Goal: Task Accomplishment & Management: Use online tool/utility

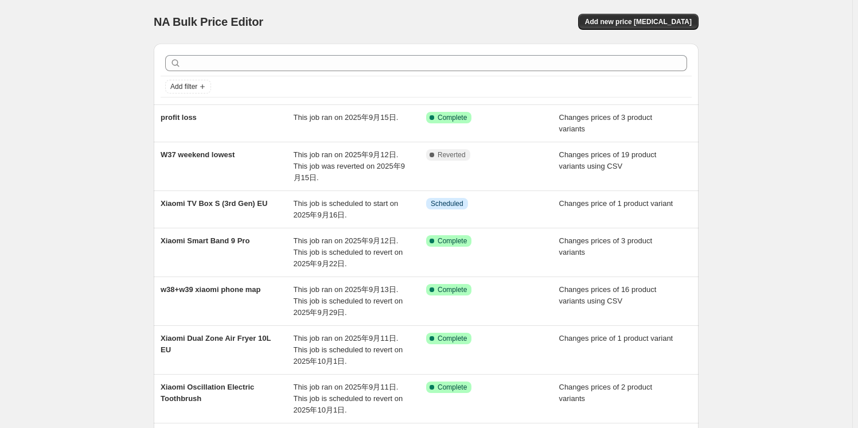
click at [84, 116] on div "NA Bulk Price Editor. This page is ready NA Bulk Price Editor Add new price [ME…" at bounding box center [426, 341] width 852 height 682
click at [609, 18] on span "Add new price [MEDICAL_DATA]" at bounding box center [638, 21] width 107 height 9
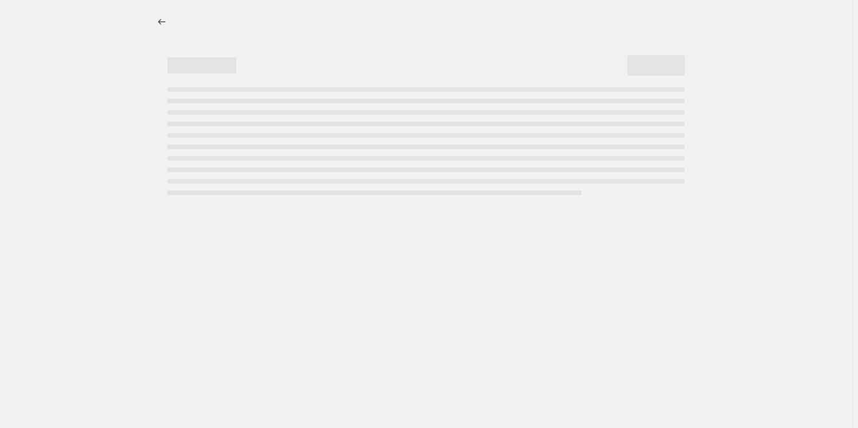
select select "percentage"
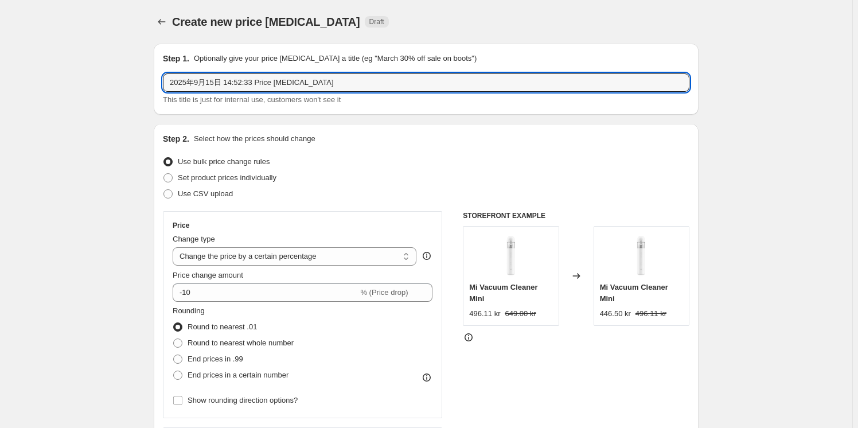
drag, startPoint x: 371, startPoint y: 82, endPoint x: 153, endPoint y: 84, distance: 218.5
drag, startPoint x: 243, startPoint y: 95, endPoint x: 245, endPoint y: 87, distance: 7.7
click at [244, 94] on div "This title is just for internal use, customers won't see it" at bounding box center [426, 99] width 526 height 11
click at [245, 83] on input "text" at bounding box center [426, 82] width 526 height 18
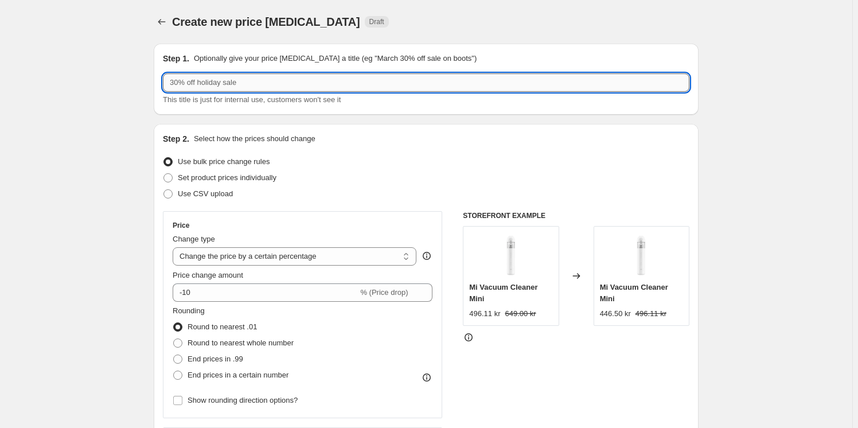
paste input "Xiaomi Smart Air Fryer 5.5L EU"
type input "Xiaomi Smart Air Fryer 5.5L EU"
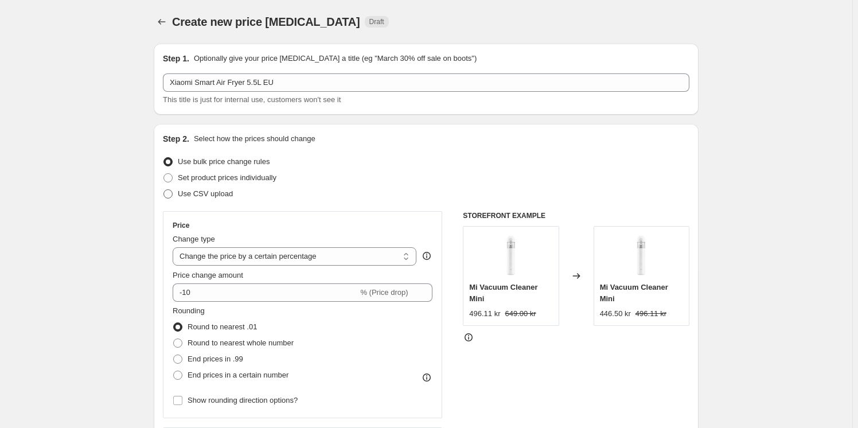
click at [193, 189] on span "Use CSV upload" at bounding box center [205, 193] width 55 height 9
click at [164, 189] on input "Use CSV upload" at bounding box center [163, 189] width 1 height 1
radio input "true"
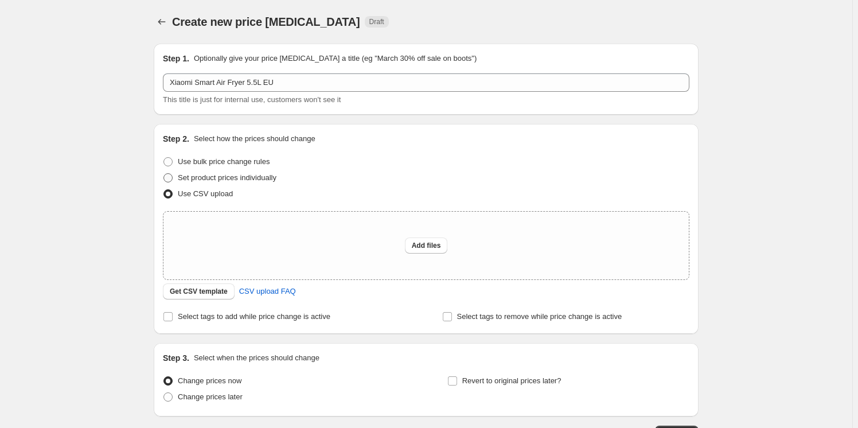
click at [210, 178] on span "Set product prices individually" at bounding box center [227, 177] width 99 height 9
click at [164, 174] on input "Set product prices individually" at bounding box center [163, 173] width 1 height 1
radio input "true"
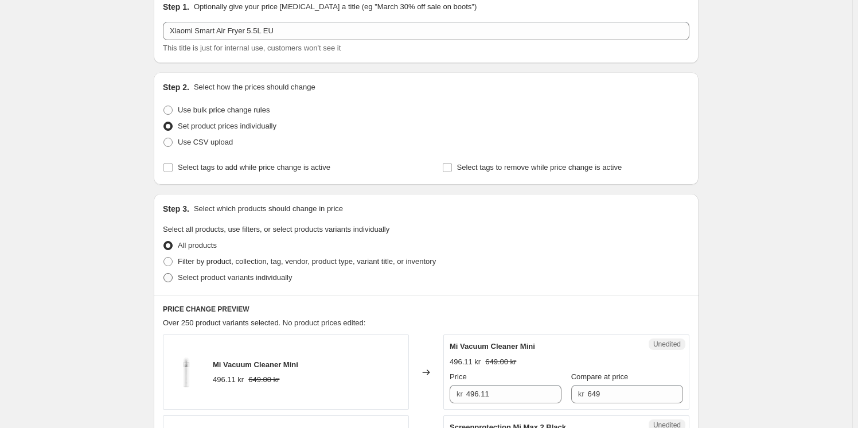
click at [227, 276] on span "Select product variants individually" at bounding box center [235, 277] width 114 height 9
click at [164, 274] on input "Select product variants individually" at bounding box center [163, 273] width 1 height 1
radio input "true"
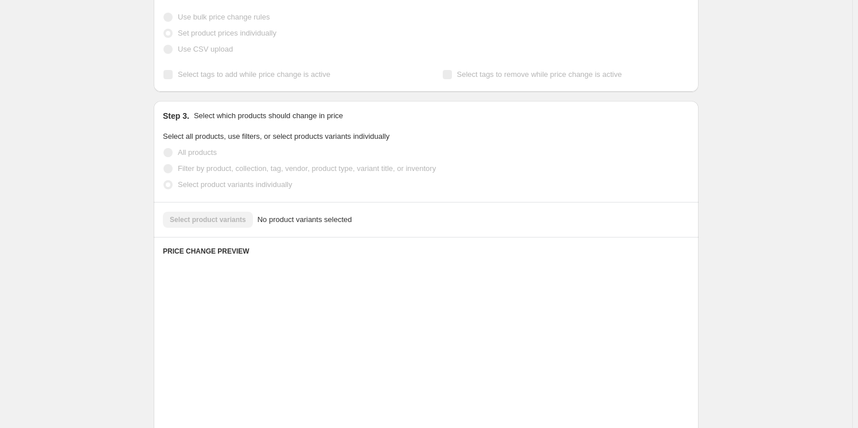
scroll to position [156, 0]
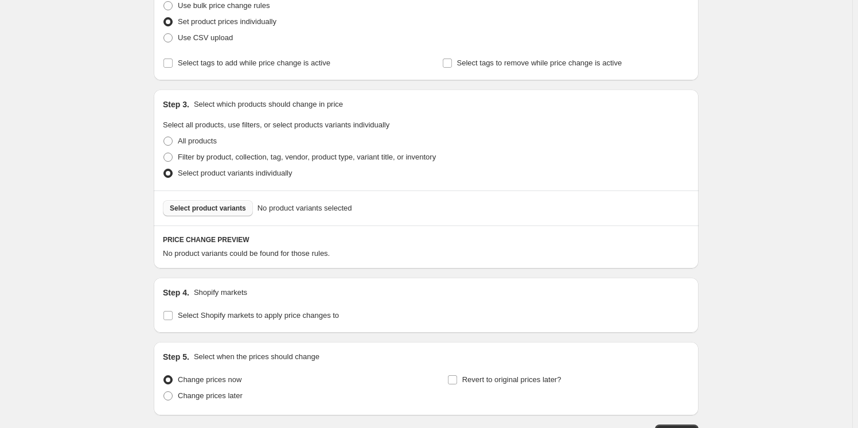
click at [201, 202] on button "Select product variants" at bounding box center [208, 208] width 90 height 16
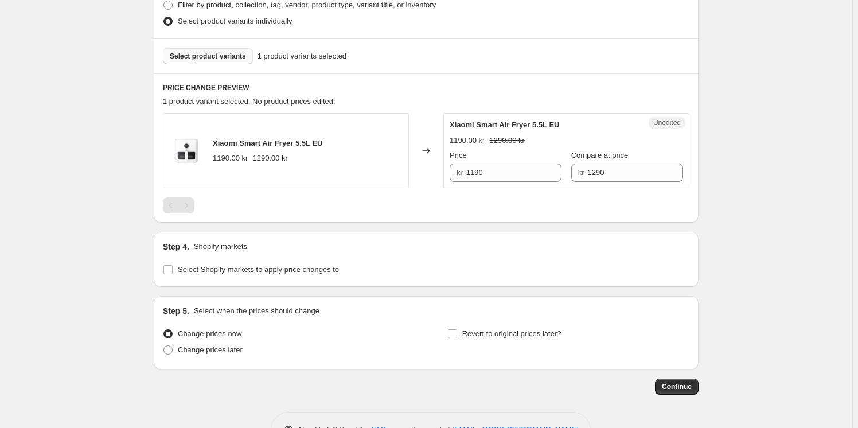
scroll to position [313, 0]
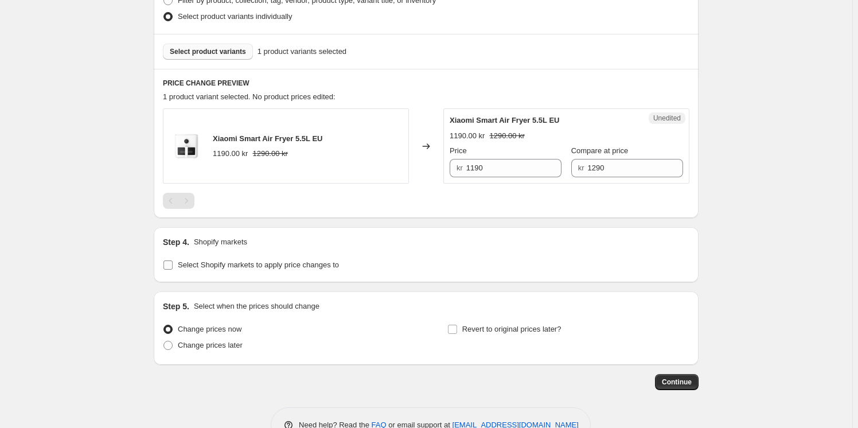
click at [241, 267] on span "Select Shopify markets to apply price changes to" at bounding box center [258, 264] width 161 height 9
click at [173, 267] on input "Select Shopify markets to apply price changes to" at bounding box center [167, 264] width 9 height 9
checkbox input "true"
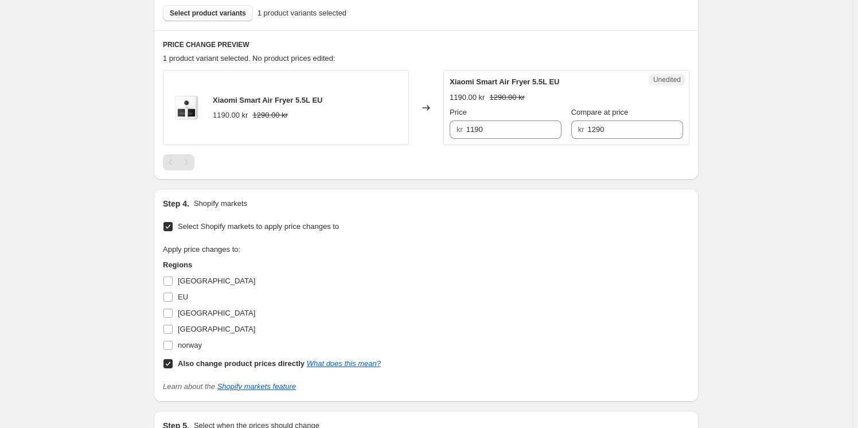
scroll to position [417, 0]
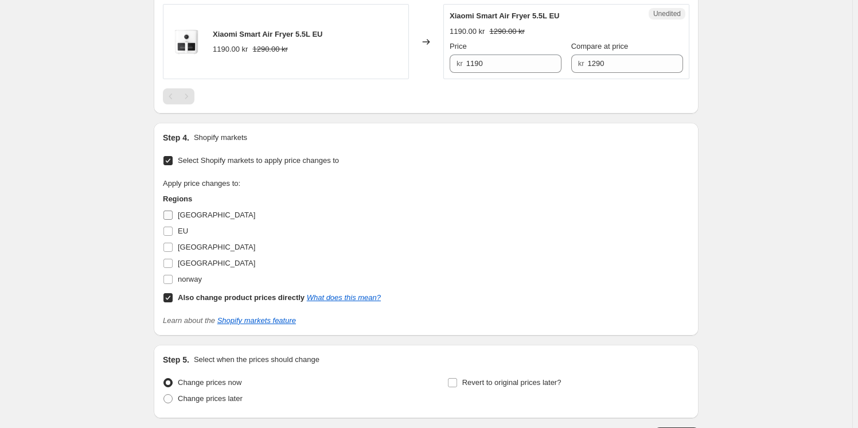
click at [197, 214] on span "Denmark" at bounding box center [216, 214] width 77 height 9
click at [173, 214] on input "Denmark" at bounding box center [167, 214] width 9 height 9
checkbox input "true"
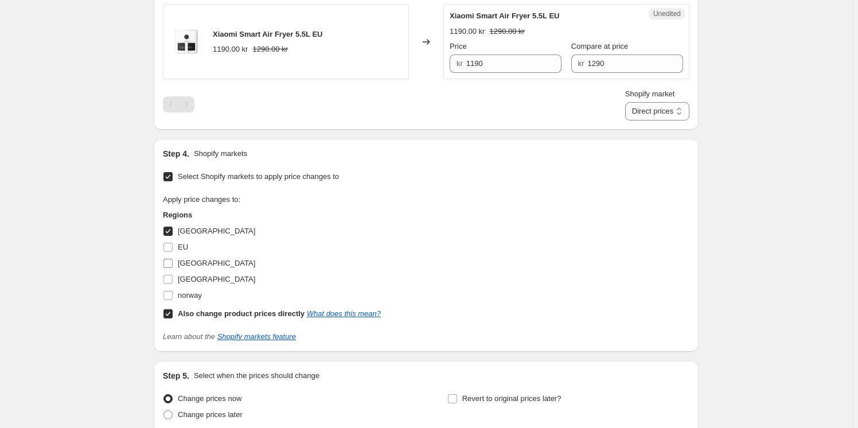
click at [195, 260] on span "Finland" at bounding box center [216, 263] width 77 height 9
click at [173, 260] on input "Finland" at bounding box center [167, 263] width 9 height 9
checkbox input "true"
click at [195, 277] on span "Sverige" at bounding box center [216, 279] width 77 height 9
click at [173, 277] on input "Sverige" at bounding box center [167, 279] width 9 height 9
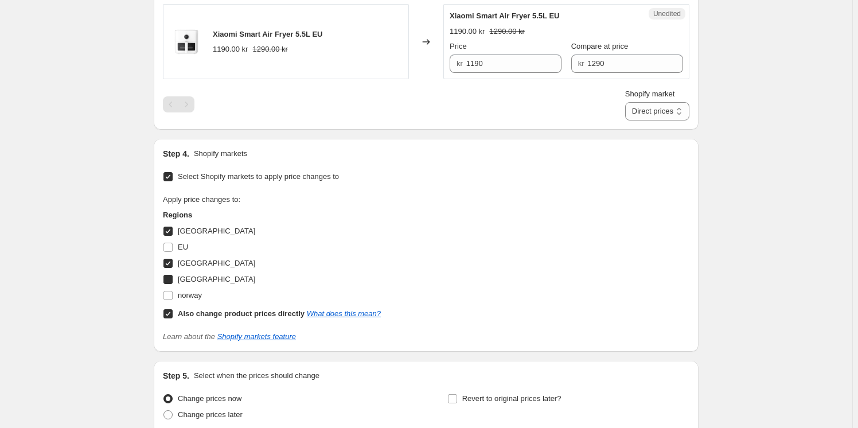
checkbox input "true"
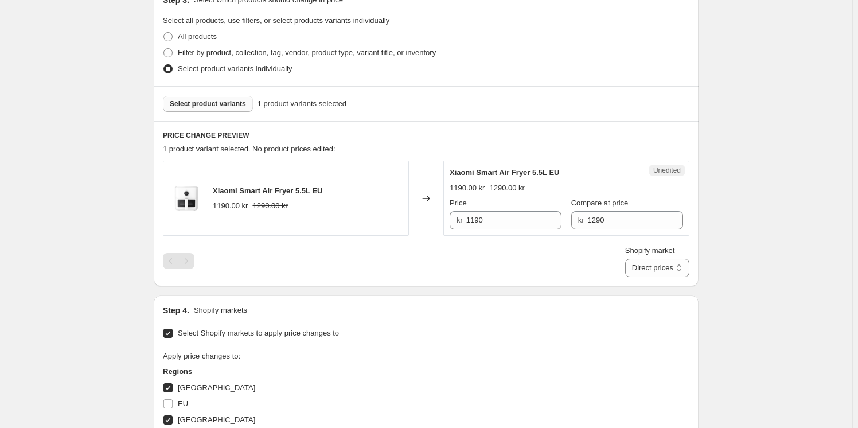
scroll to position [0, 0]
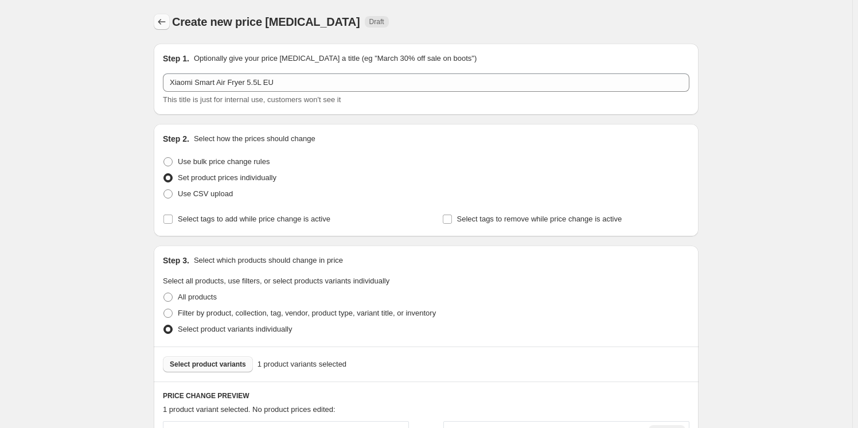
click at [165, 22] on icon "Price change jobs" at bounding box center [161, 21] width 11 height 11
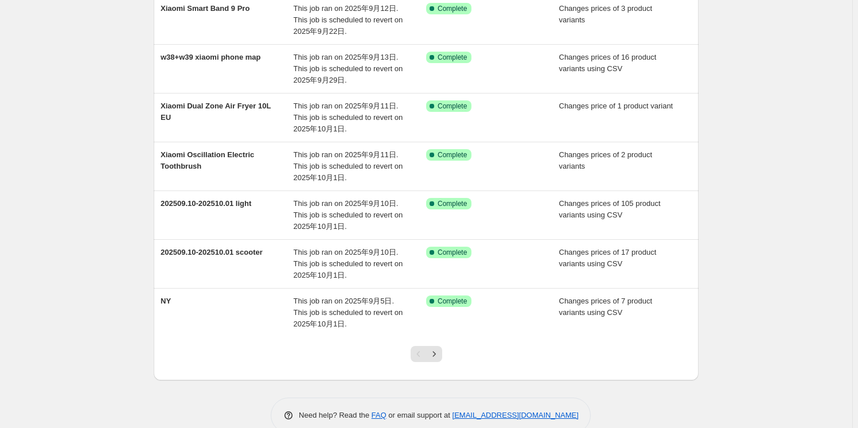
scroll to position [253, 0]
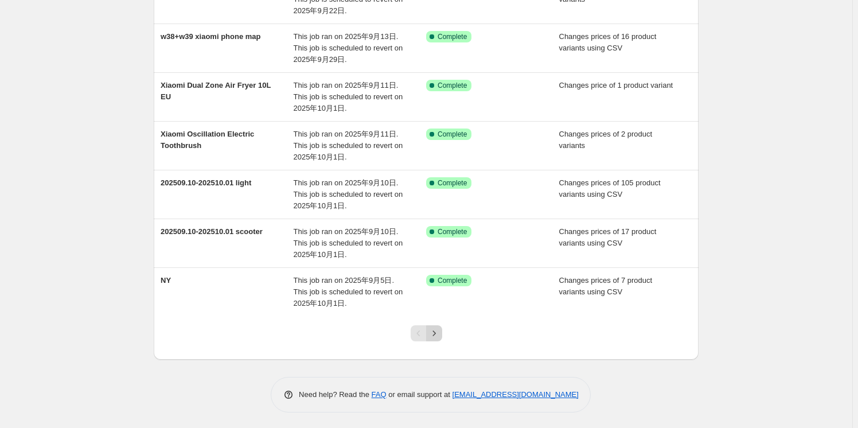
click at [440, 335] on icon "Next" at bounding box center [433, 332] width 11 height 11
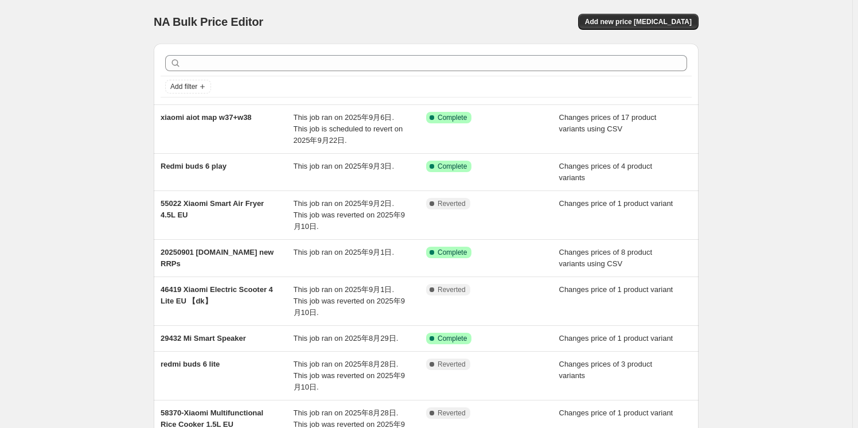
click at [116, 249] on div "NA Bulk Price Editor. This page is ready NA Bulk Price Editor Add new price cha…" at bounding box center [426, 324] width 852 height 648
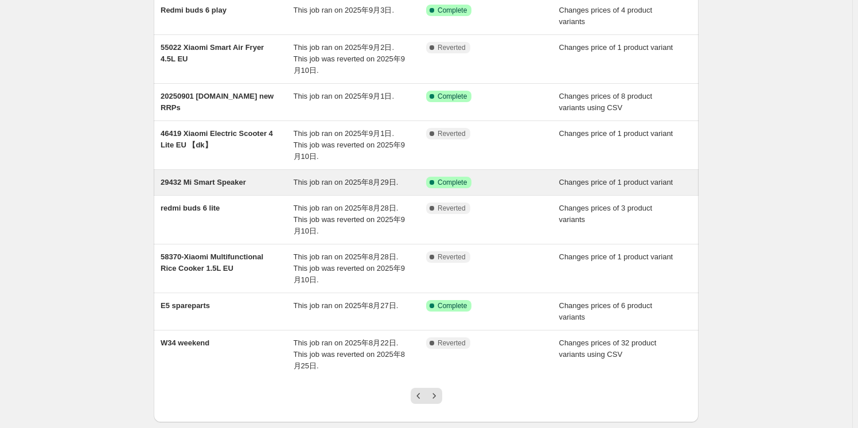
scroll to position [208, 0]
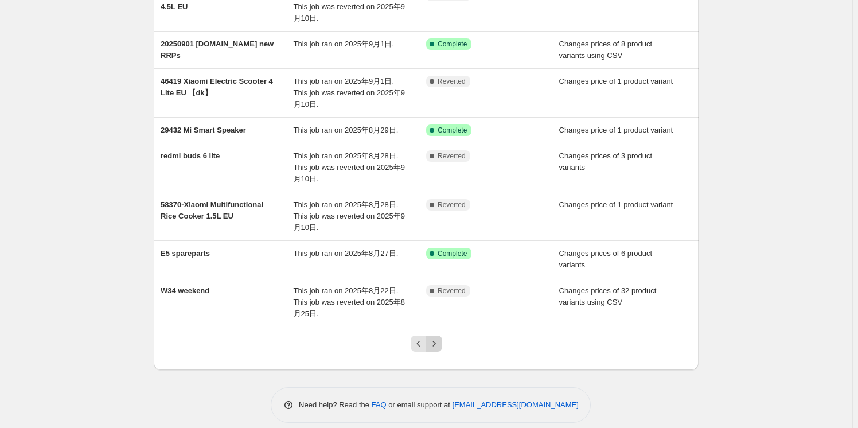
click at [433, 349] on icon "Next" at bounding box center [433, 343] width 11 height 11
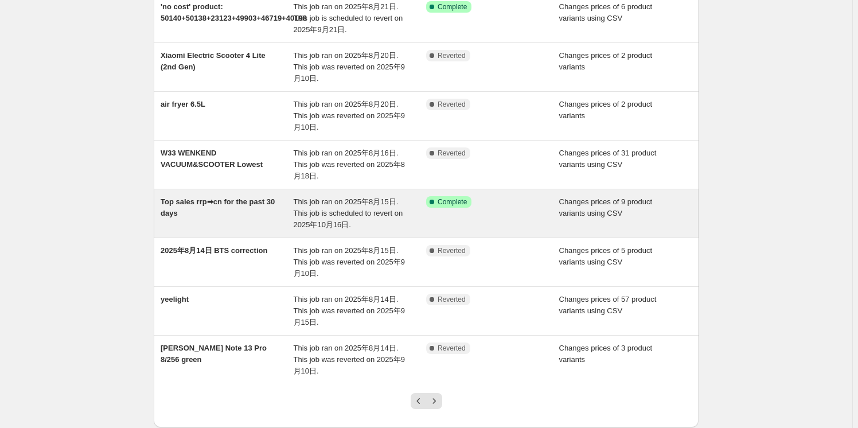
click at [194, 223] on div "Top sales rrp➡cn for the past 30 days" at bounding box center [227, 213] width 133 height 34
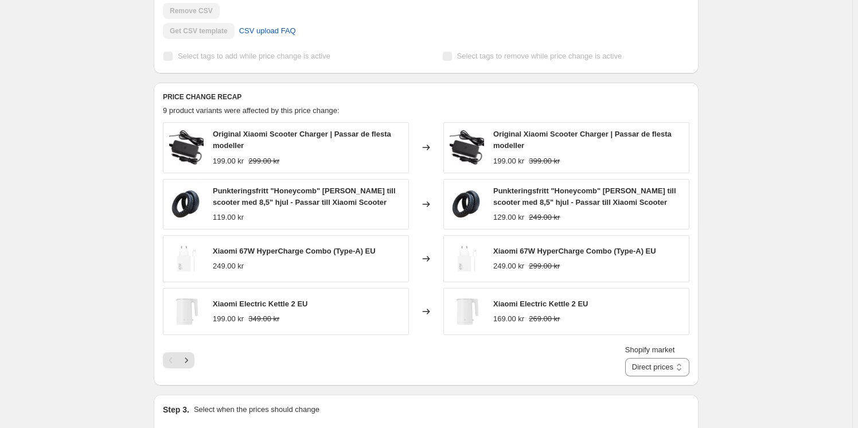
scroll to position [417, 0]
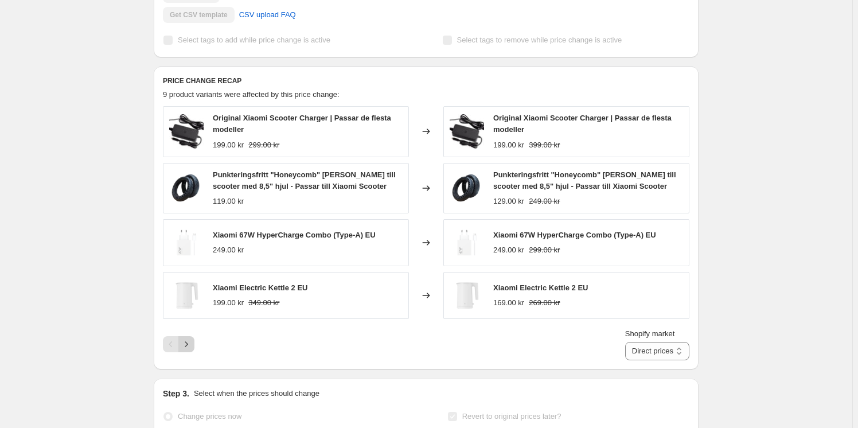
click at [189, 345] on icon "Next" at bounding box center [186, 343] width 11 height 11
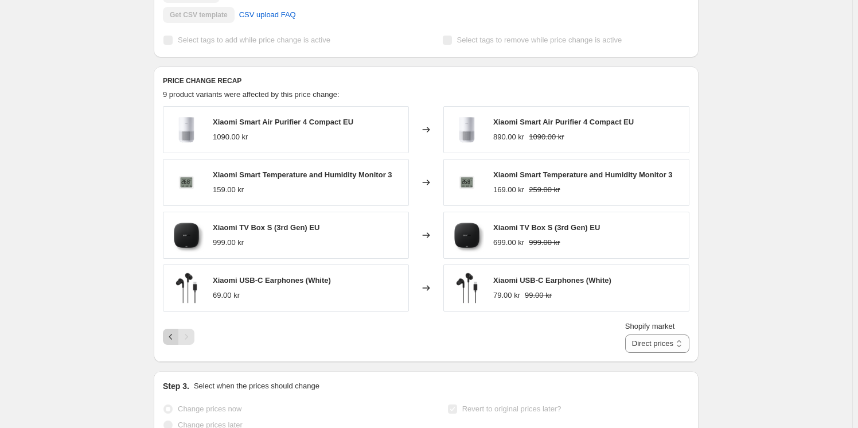
click at [169, 336] on icon "Previous" at bounding box center [170, 336] width 11 height 11
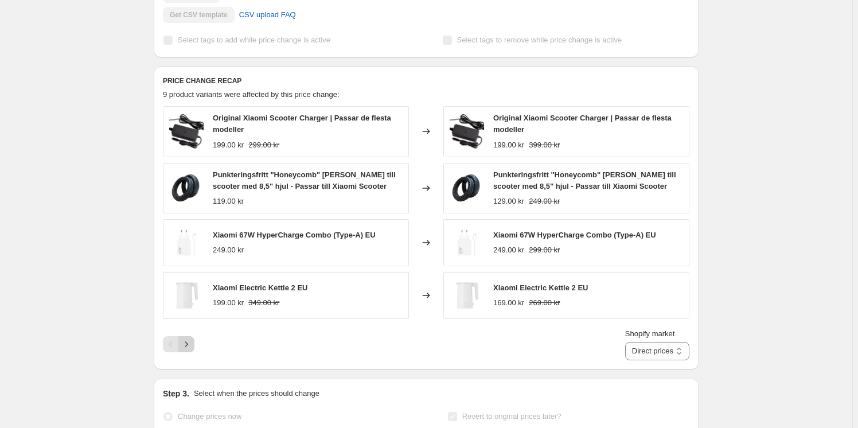
click at [181, 340] on button "Next" at bounding box center [186, 344] width 16 height 16
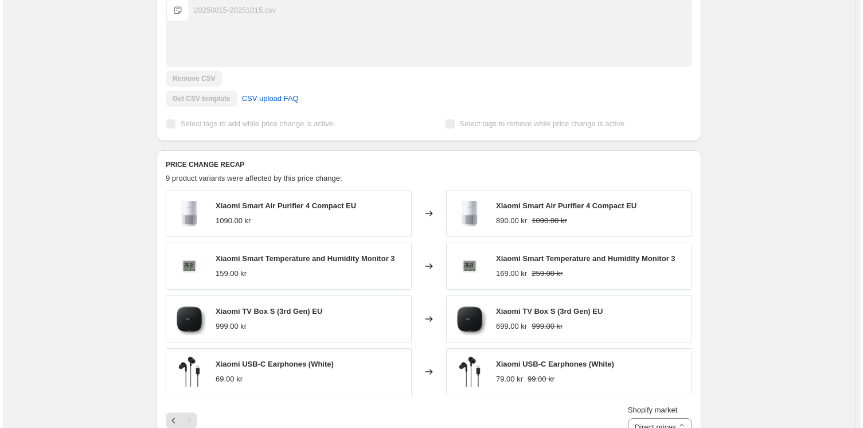
scroll to position [0, 0]
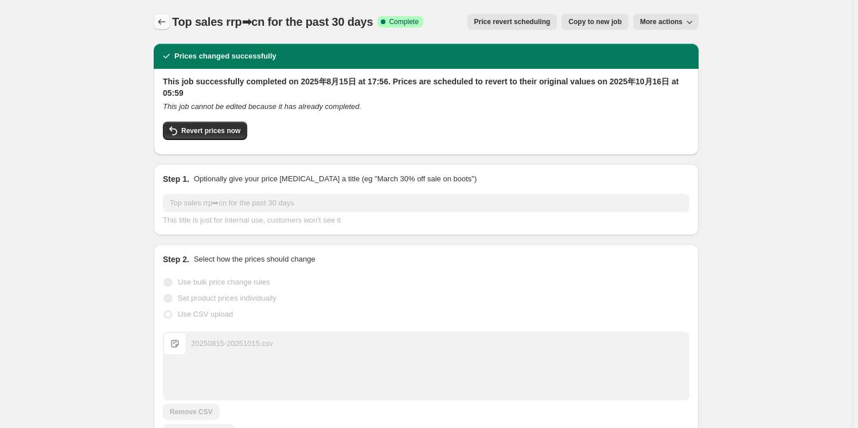
click at [162, 17] on icon "Price change jobs" at bounding box center [161, 21] width 11 height 11
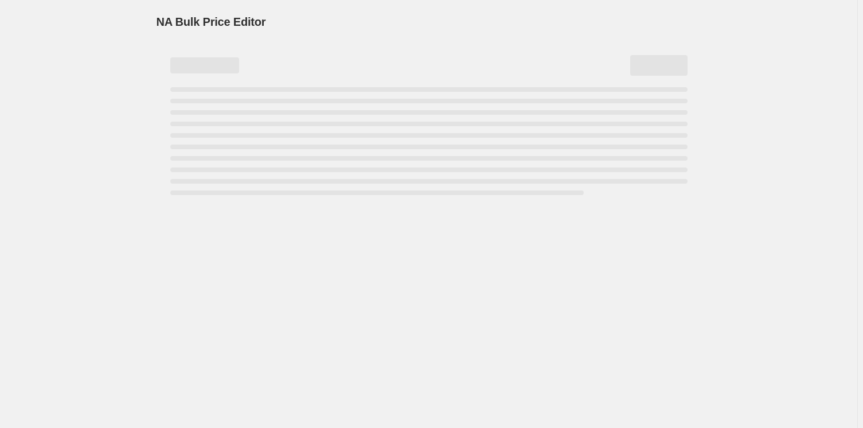
click at [386, 298] on div "NA Bulk Price Editor. This page is ready NA Bulk Price Editor" at bounding box center [428, 214] width 857 height 428
click at [355, 295] on div "NA Bulk Price Editor. This page is ready NA Bulk Price Editor" at bounding box center [428, 214] width 857 height 428
click at [125, 75] on div "NA Bulk Price Editor. This page is ready NA Bulk Price Editor" at bounding box center [428, 214] width 857 height 428
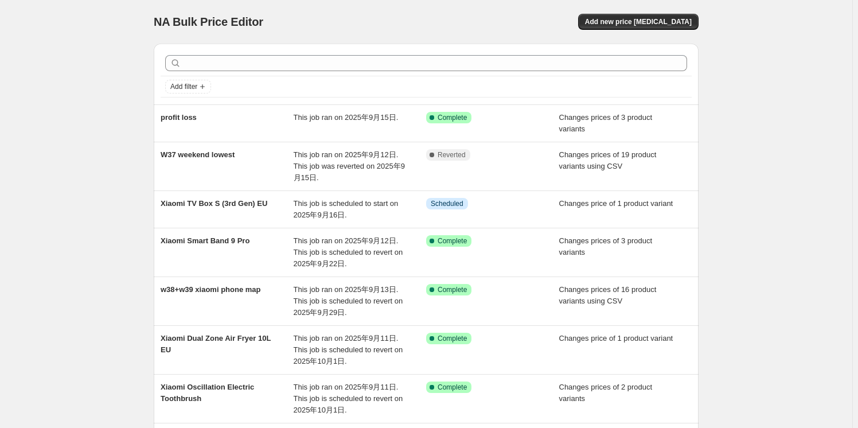
click at [109, 71] on div "NA Bulk Price Editor. This page is ready NA Bulk Price Editor Add new price [ME…" at bounding box center [426, 341] width 852 height 682
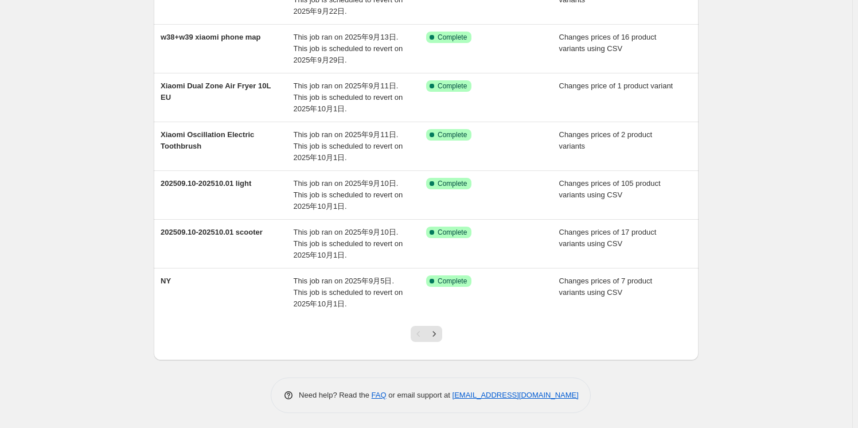
scroll to position [253, 0]
click at [436, 331] on icon "Next" at bounding box center [433, 332] width 11 height 11
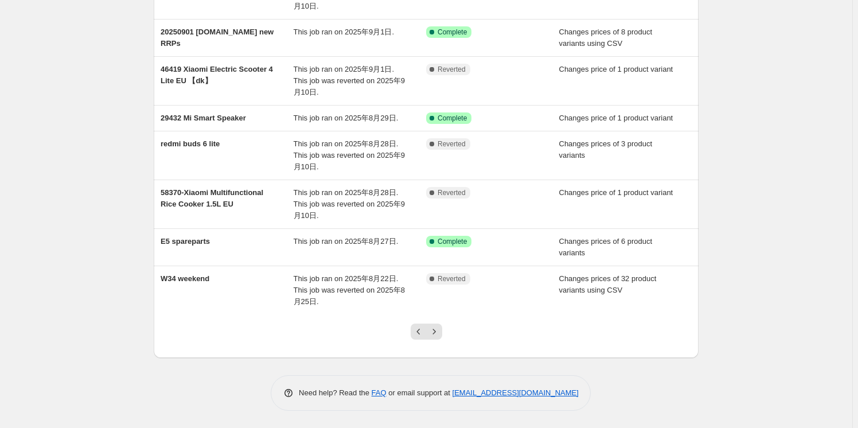
scroll to position [230, 0]
click at [437, 330] on icon "Next" at bounding box center [433, 331] width 11 height 11
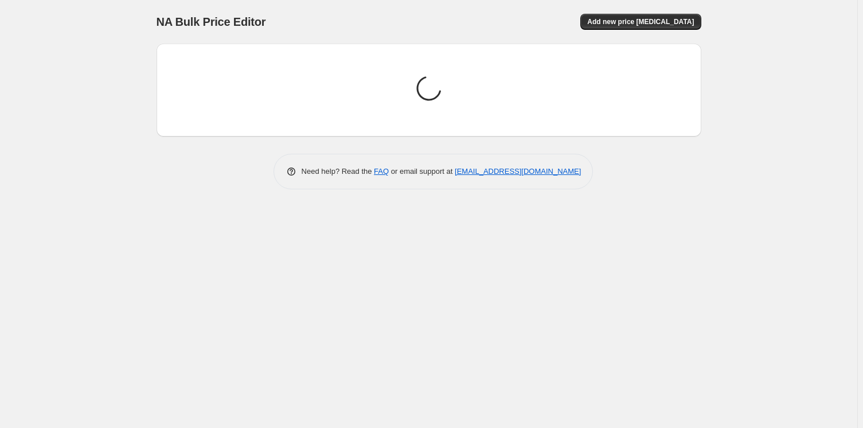
click at [434, 251] on div "NA Bulk Price Editor. This page is ready NA Bulk Price Editor Add new price [ME…" at bounding box center [428, 214] width 857 height 428
click at [432, 251] on div "NA Bulk Price Editor. This page is ready NA Bulk Price Editor Add new price [ME…" at bounding box center [428, 214] width 857 height 428
